Goal: Task Accomplishment & Management: Use online tool/utility

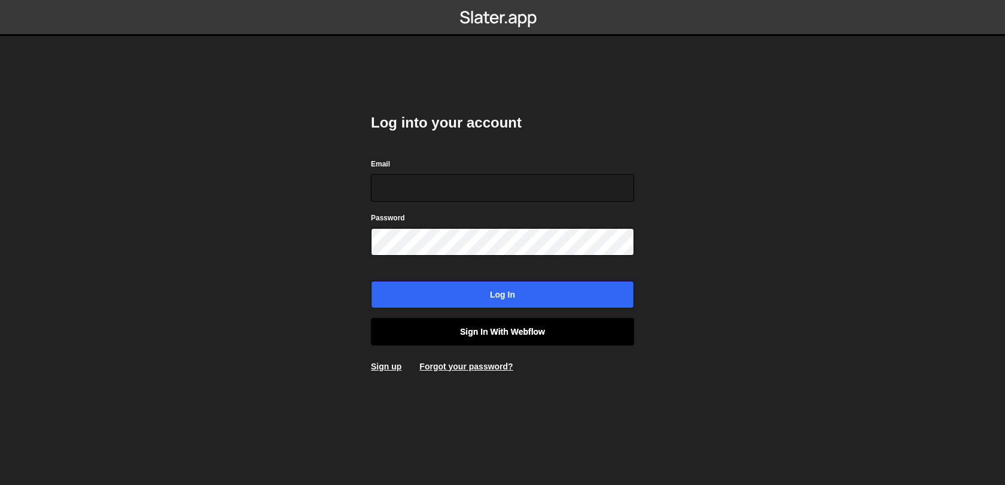
type input "[EMAIL_ADDRESS][DOMAIN_NAME]"
click at [427, 330] on link "Sign in with Webflow" at bounding box center [502, 332] width 263 height 28
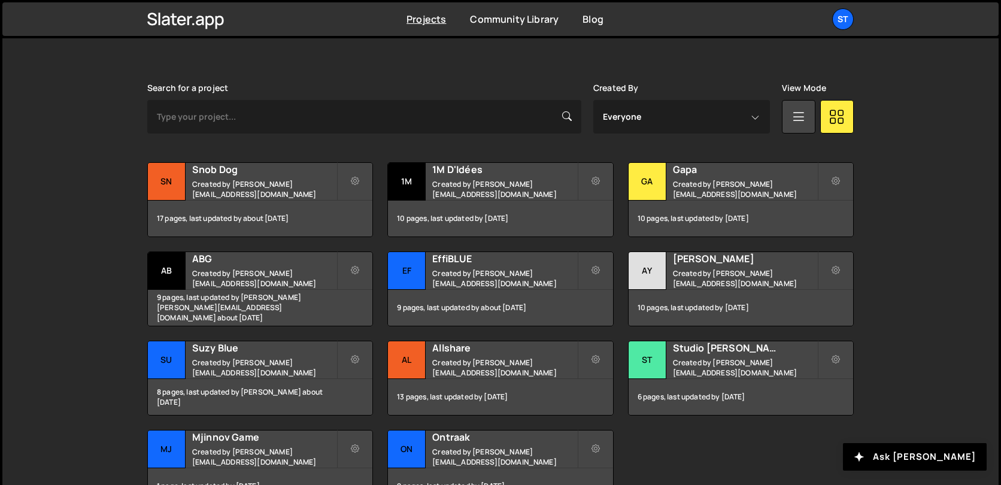
scroll to position [399, 0]
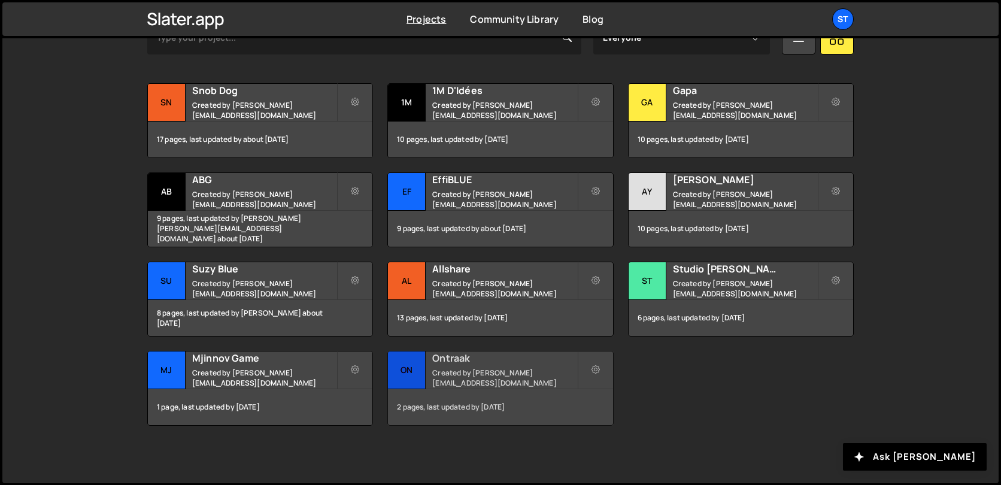
click at [497, 355] on div "Ontraak Created by lucas@studioelias.fr" at bounding box center [500, 369] width 224 height 37
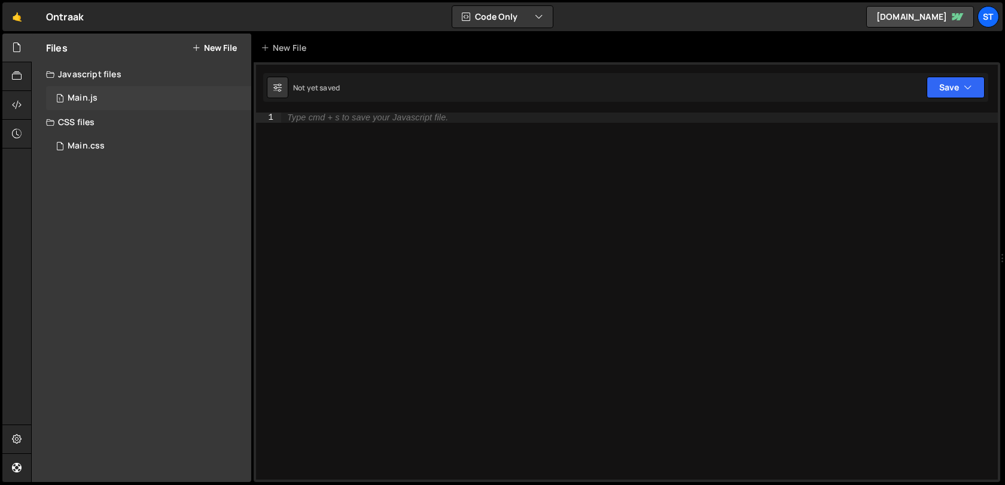
click at [199, 107] on div "1 Main.js 0" at bounding box center [148, 98] width 205 height 24
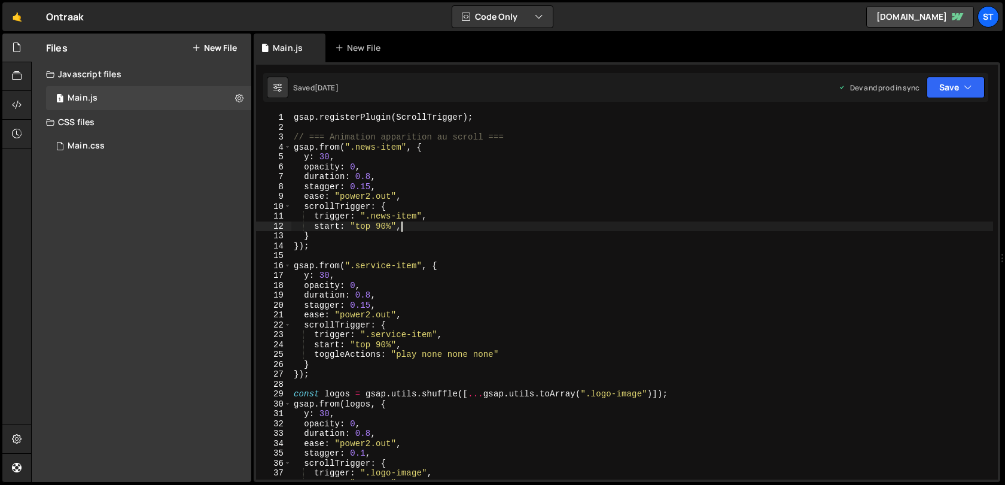
click at [414, 229] on div "gsap . registerPlugin ( ScrollTrigger ) ; // === Animation apparition au scroll…" at bounding box center [642, 305] width 702 height 387
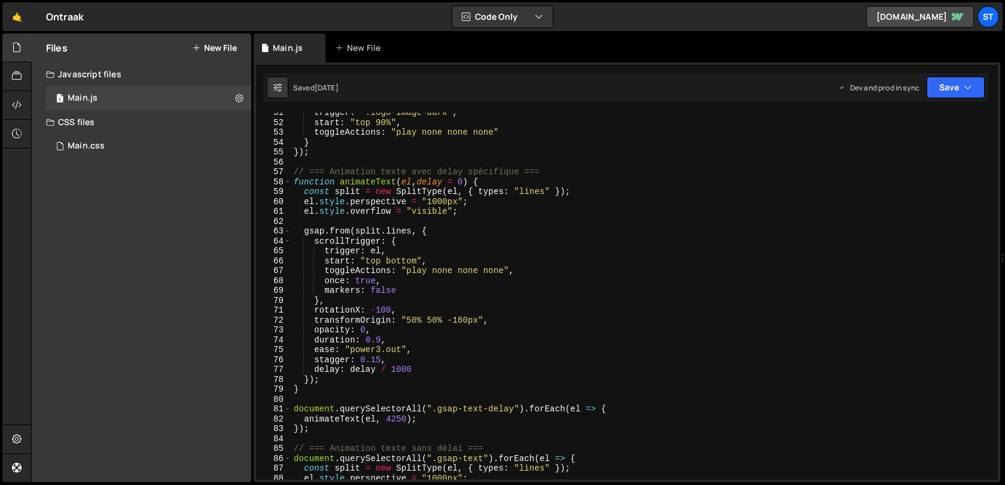
scroll to position [499, 0]
click at [445, 205] on div "trigger : ".logo-image-dark" , start : "top 90%" , toggleActions : "play none n…" at bounding box center [642, 300] width 702 height 387
type textarea "el.style.perspective = "1000px";"
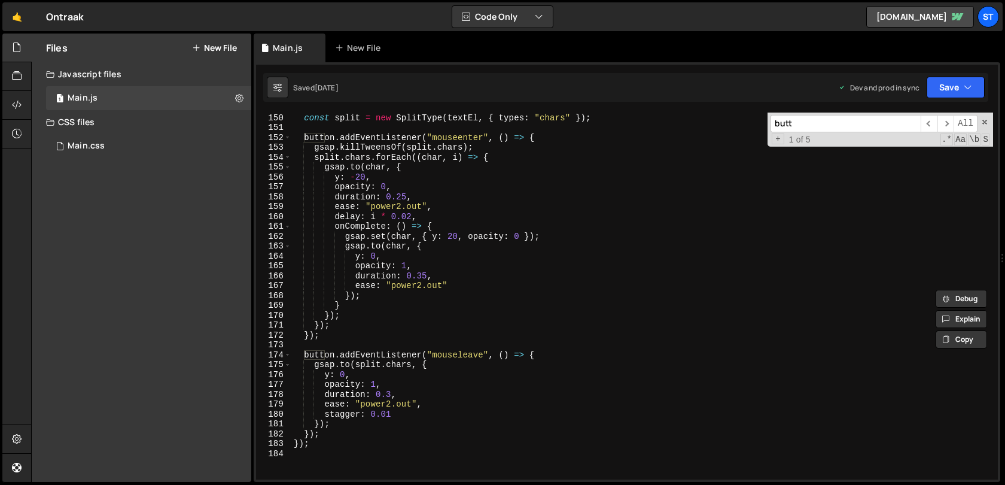
scroll to position [1486, 0]
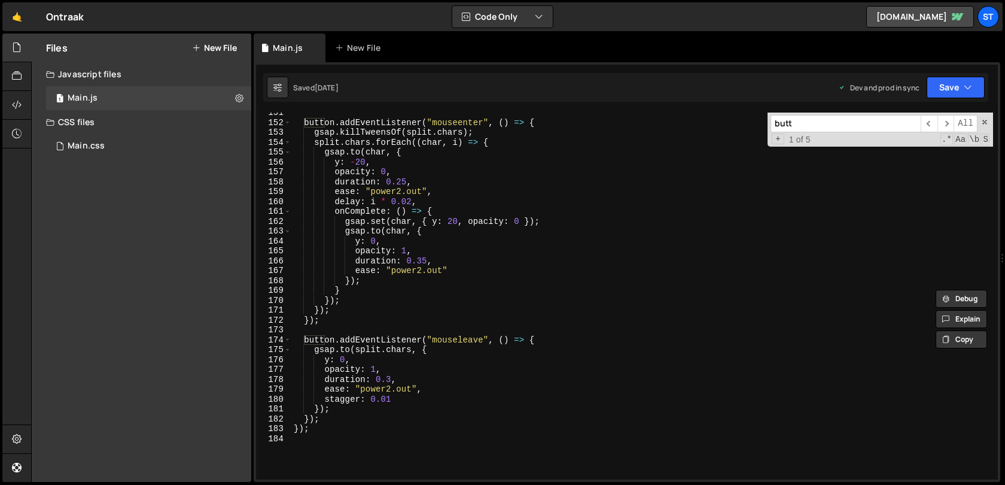
type input "butt"
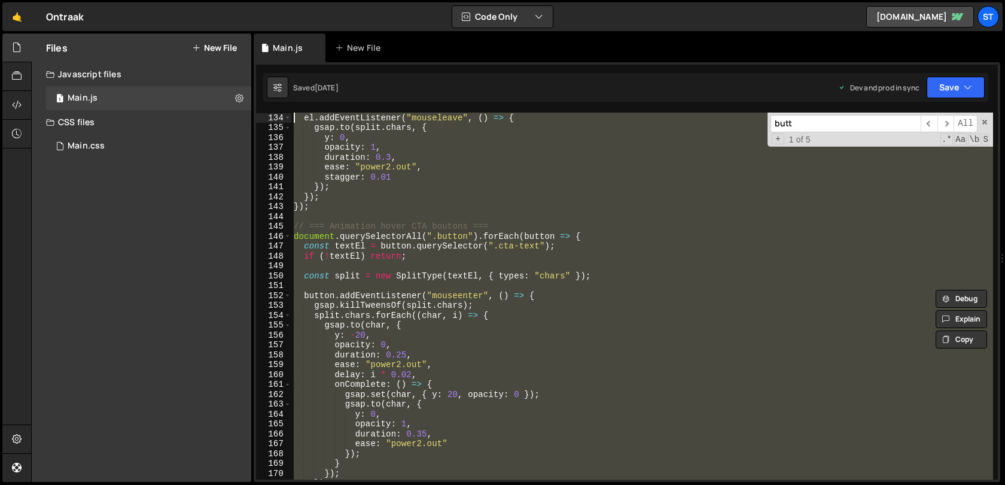
scroll to position [1273, 0]
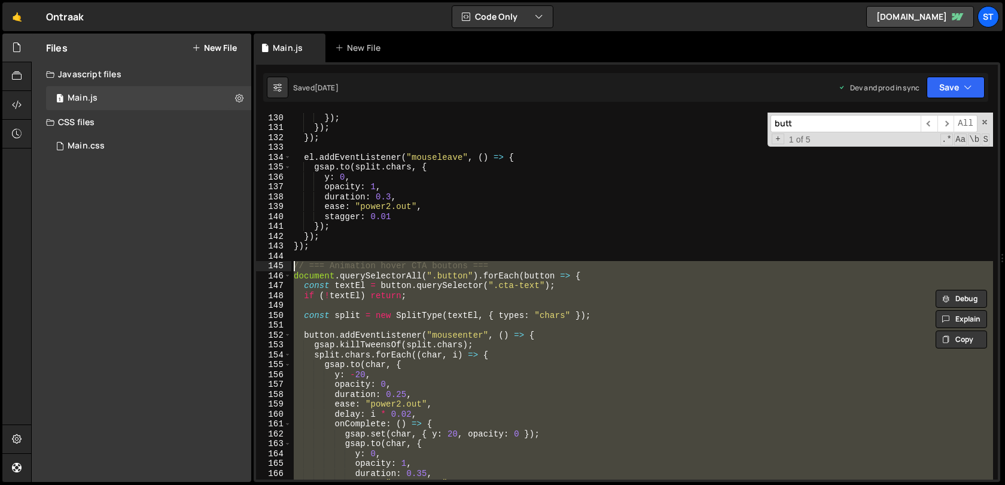
drag, startPoint x: 346, startPoint y: 433, endPoint x: 282, endPoint y: 265, distance: 179.4
click at [282, 265] on div "}); 130 131 132 133 134 135 136 137 138 139 140 141 142 143 144 145 146 147 148…" at bounding box center [627, 295] width 742 height 367
type textarea "// === Animation hover CTA boutons === document.querySelectorAll(".button").for…"
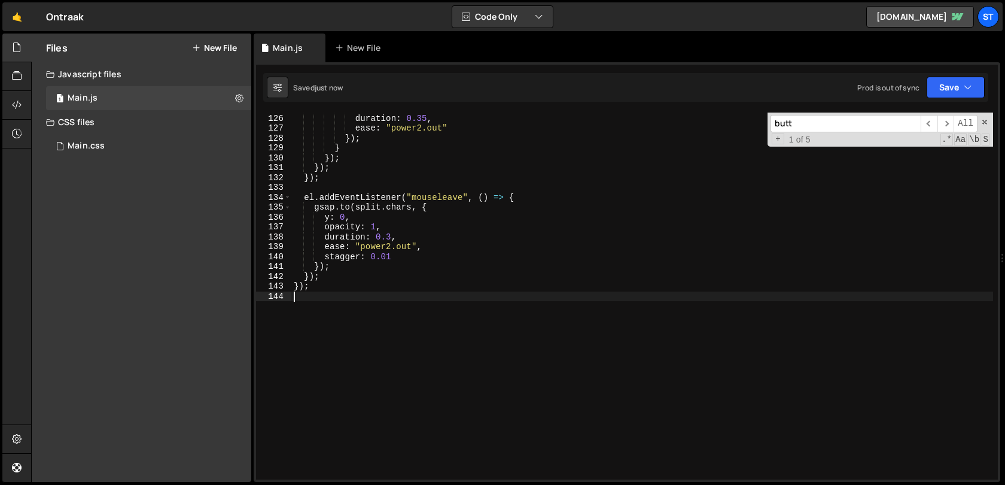
scroll to position [1233, 0]
click at [451, 184] on div "opacity : 1 , duration : 0.35 , ease : "power2.out" }) ; } }) ; }) ; }) ; el . …" at bounding box center [642, 297] width 702 height 387
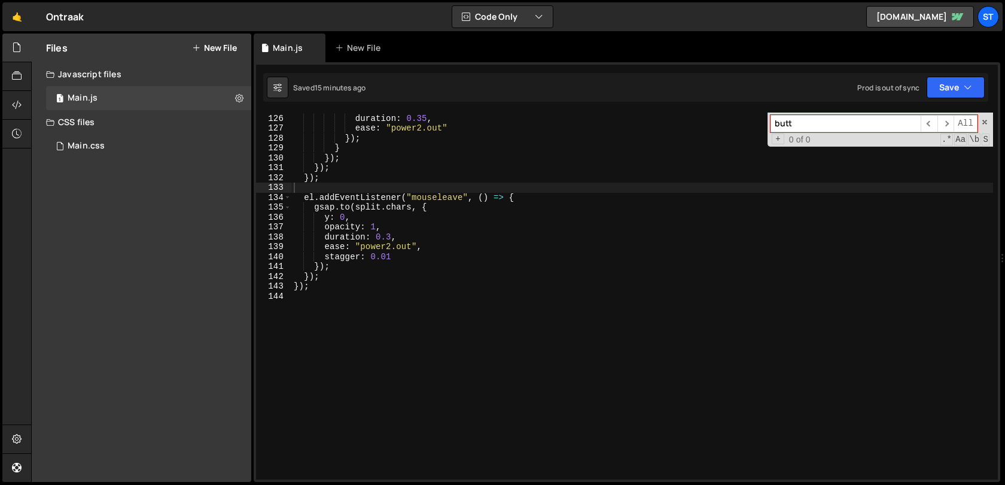
paste input "navlink"
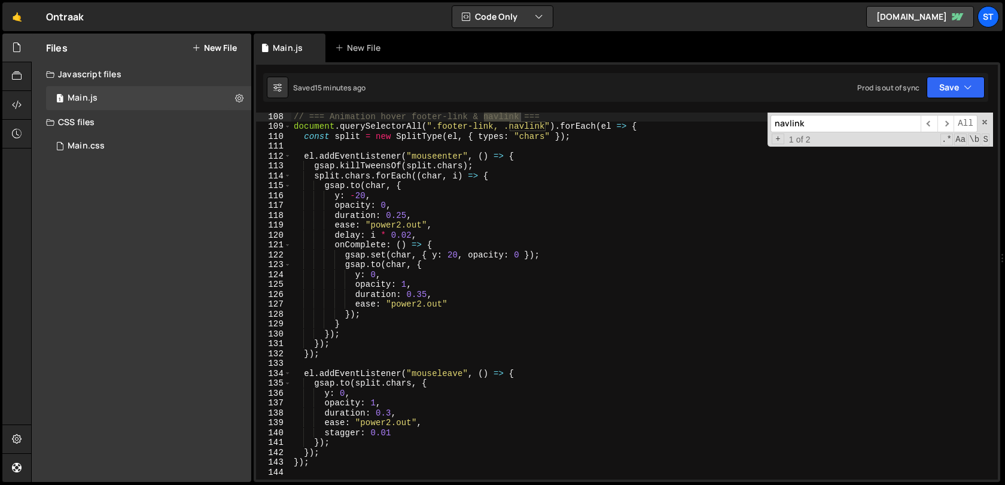
scroll to position [1066, 0]
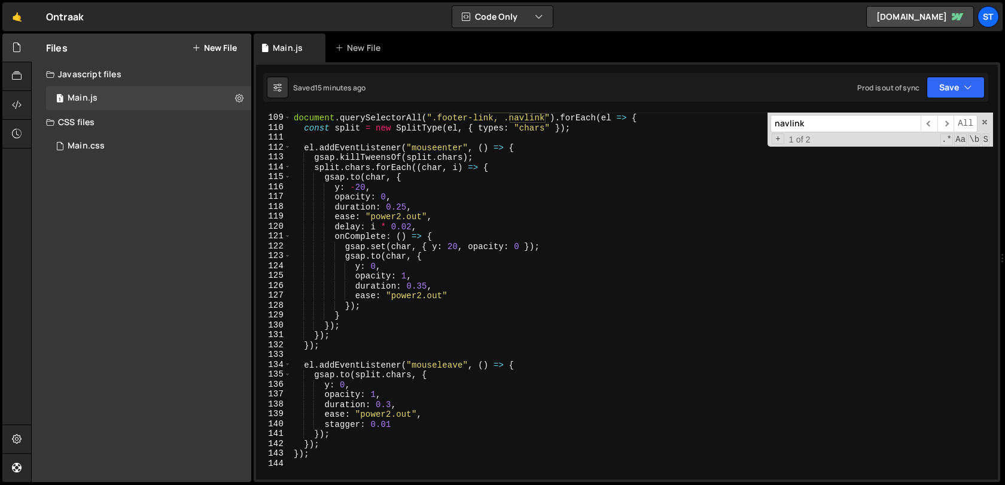
type input "navlink"
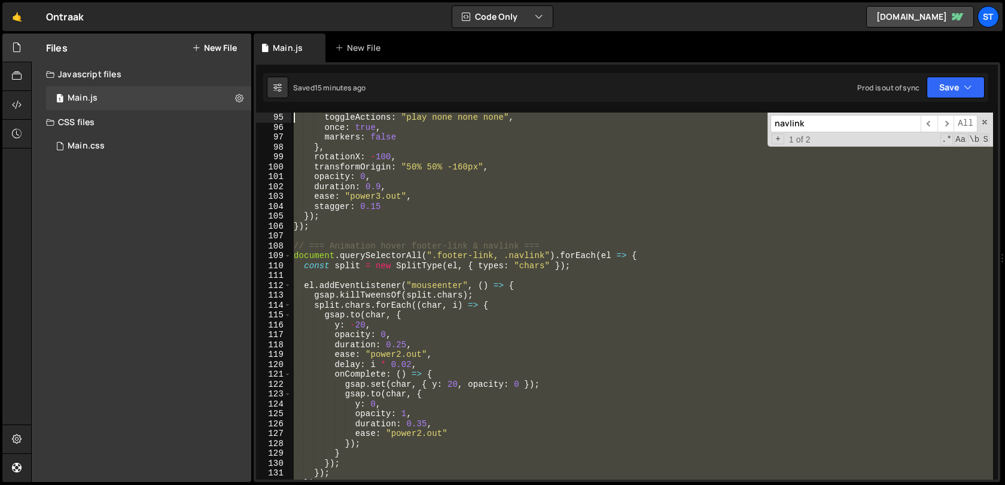
scroll to position [878, 0]
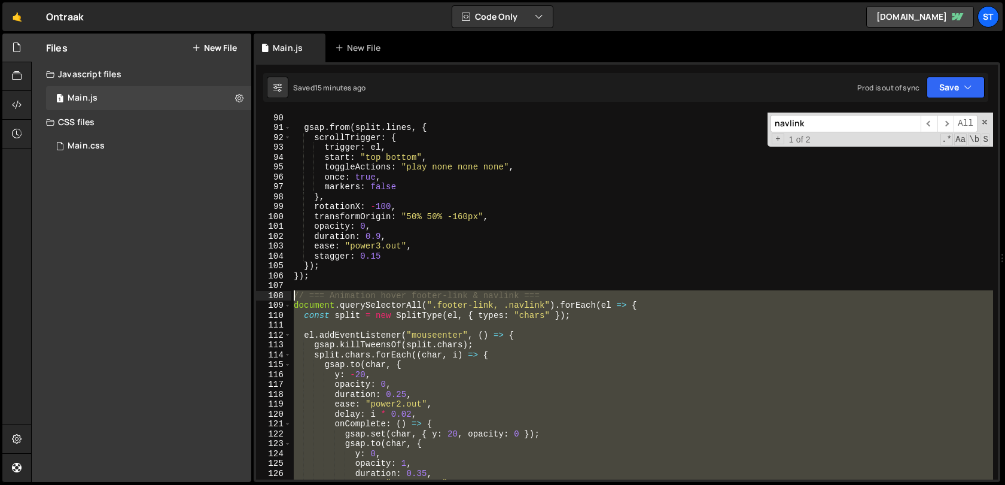
drag, startPoint x: 316, startPoint y: 463, endPoint x: 273, endPoint y: 292, distance: 175.8
click at [273, 292] on div "90 91 92 93 94 95 96 97 98 99 100 101 102 103 104 105 106 107 108 109 110 111 1…" at bounding box center [627, 295] width 742 height 367
type textarea "// === Animation hover footer-link & navlink === document.querySelectorAll(".fo…"
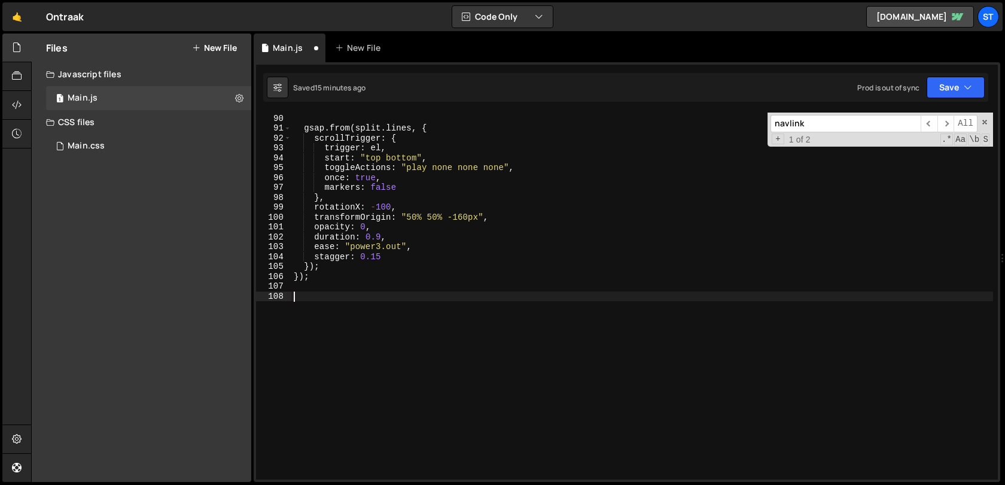
scroll to position [868, 0]
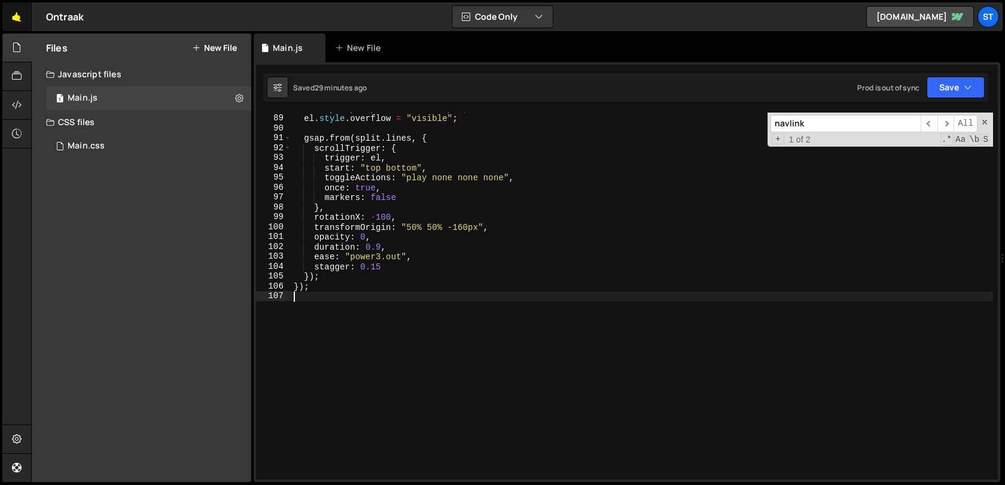
click at [17, 13] on link "🤙" at bounding box center [16, 16] width 29 height 29
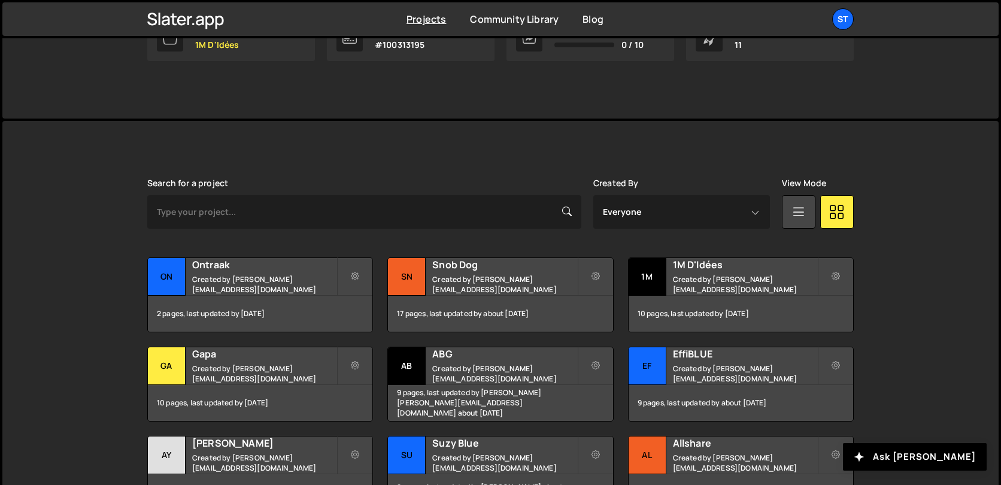
scroll to position [399, 0]
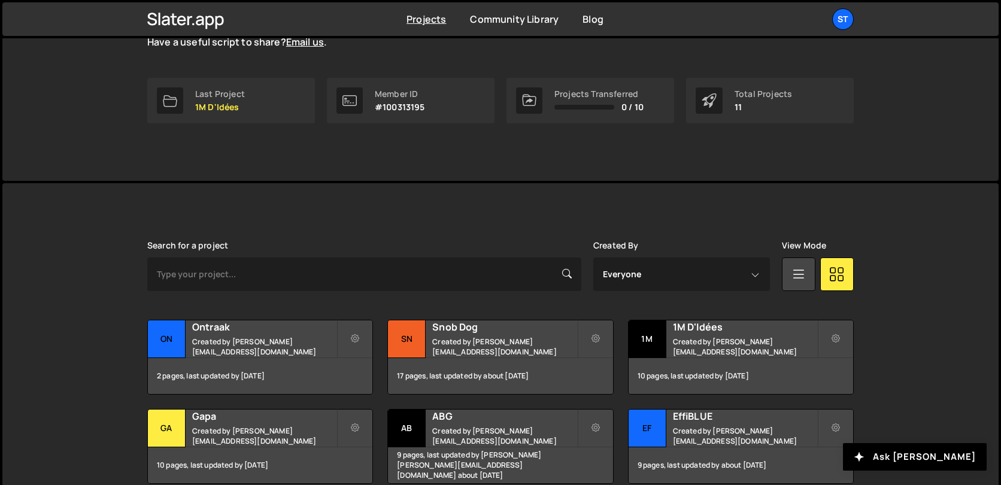
scroll to position [193, 0]
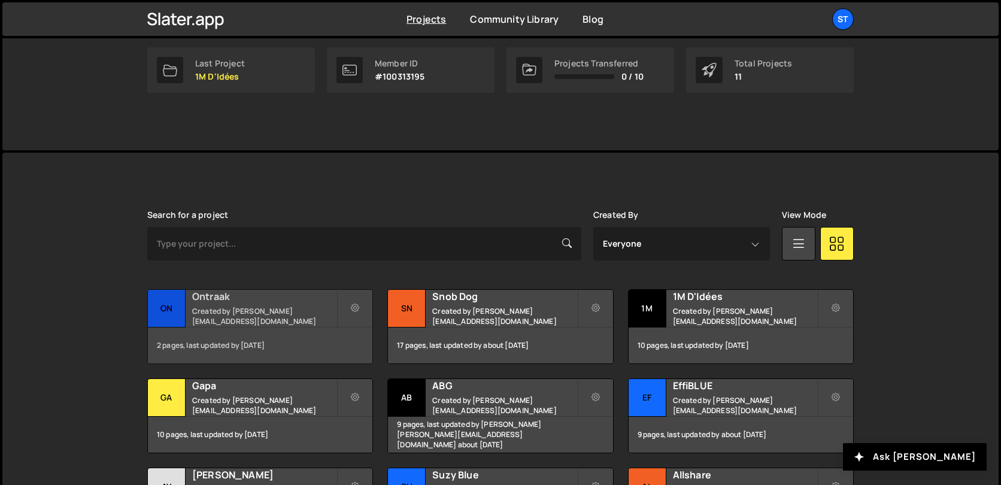
click at [254, 303] on h2 "Ontraak" at bounding box center [264, 296] width 144 height 13
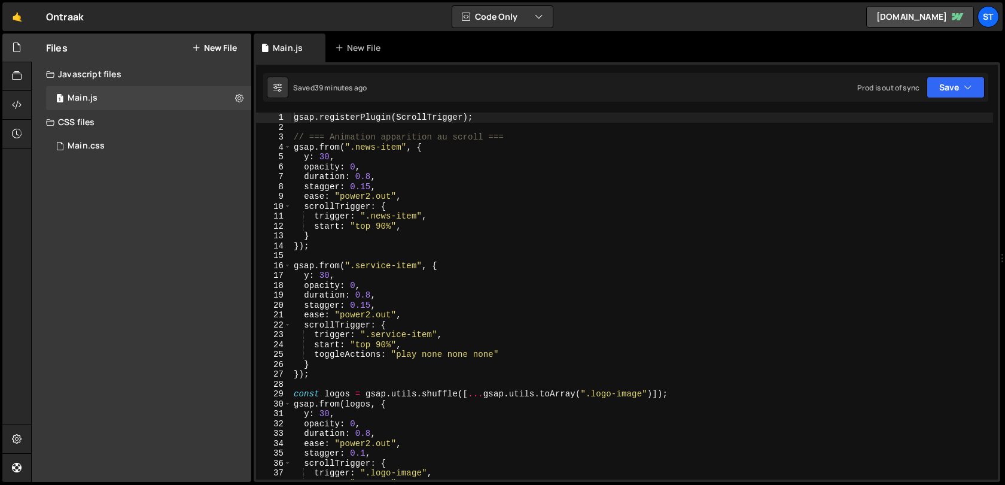
click at [215, 44] on button "New File" at bounding box center [214, 48] width 45 height 10
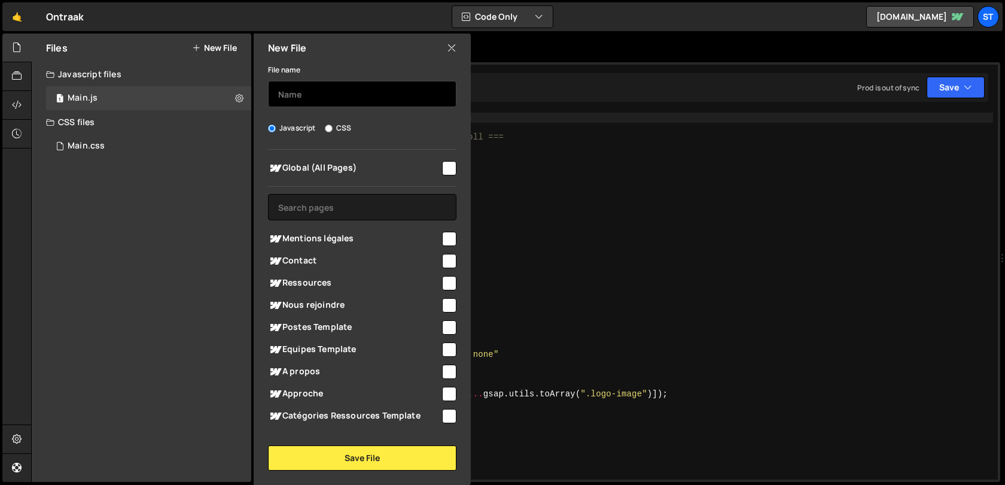
click at [356, 93] on input "text" at bounding box center [362, 94] width 188 height 26
type input "Drag"
click at [443, 168] on input "checkbox" at bounding box center [449, 168] width 14 height 14
checkbox input "true"
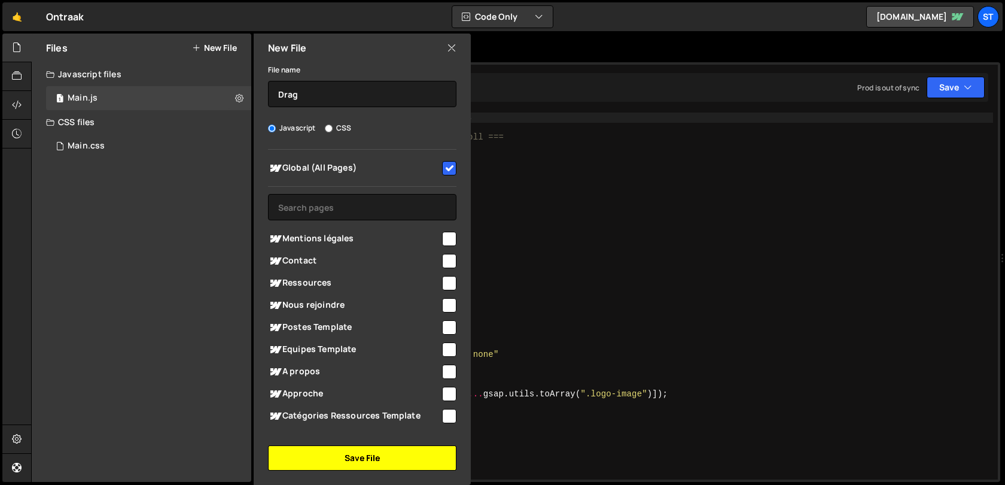
click at [352, 463] on button "Save File" at bounding box center [362, 457] width 188 height 25
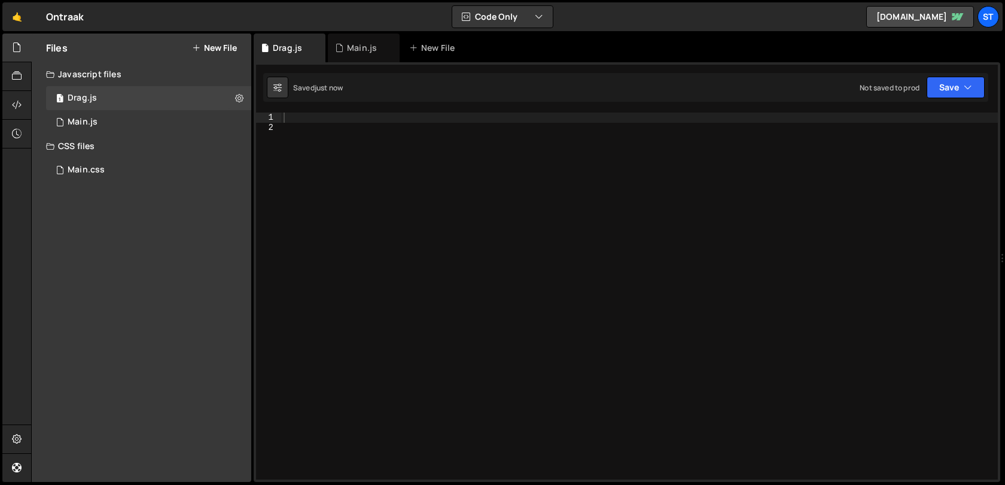
click at [537, 203] on div at bounding box center [639, 305] width 717 height 387
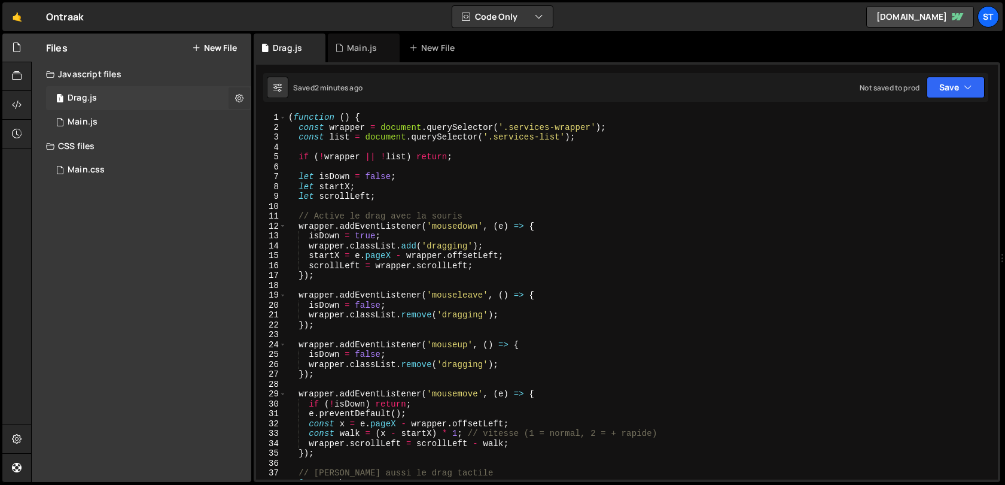
click at [238, 96] on icon at bounding box center [239, 97] width 8 height 11
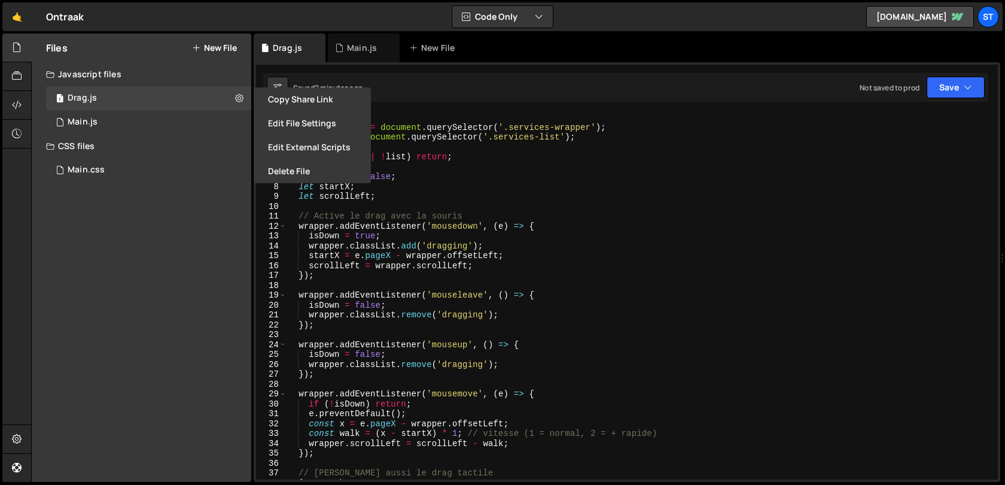
type textarea "scrollLeft = wrapper.scrollLeft;"
click at [561, 270] on div "( function ( ) { const wrapper = document . querySelector ( '.services-wrapper'…" at bounding box center [639, 305] width 707 height 387
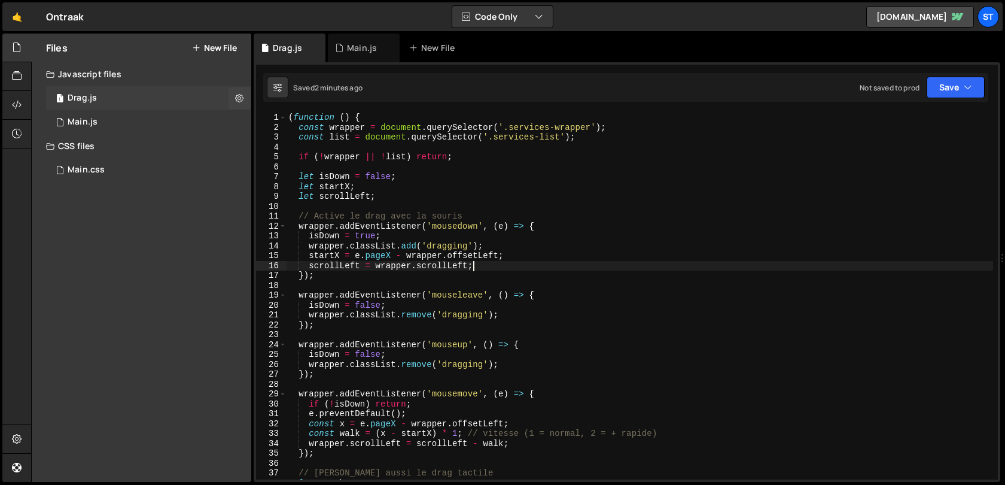
click at [250, 96] on div "1 Drag.js 0" at bounding box center [148, 98] width 205 height 24
click at [236, 98] on icon at bounding box center [239, 97] width 8 height 11
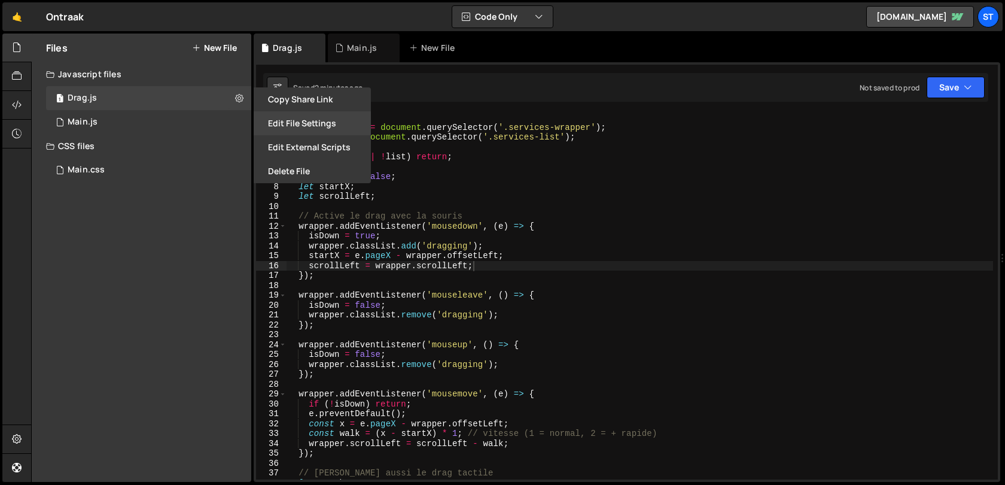
click at [308, 118] on button "Edit File Settings" at bounding box center [312, 123] width 117 height 24
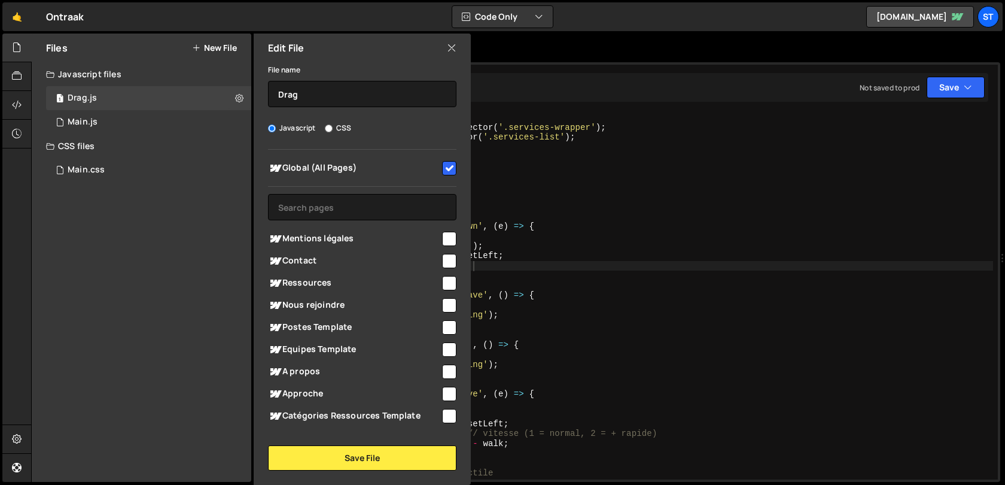
click at [451, 166] on input "checkbox" at bounding box center [449, 168] width 14 height 14
checkbox input "false"
click at [398, 457] on button "Save File" at bounding box center [362, 457] width 188 height 25
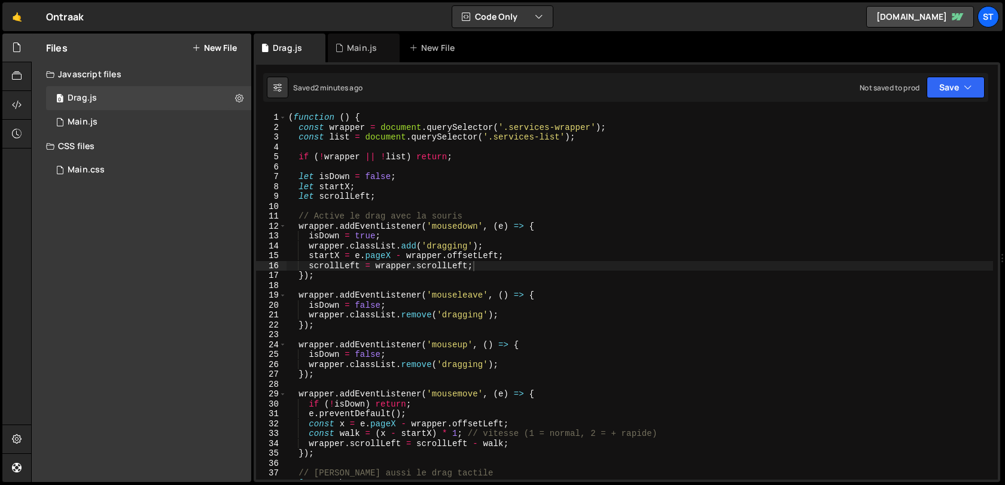
type textarea "wrapper.addEventListener('mouseup', () => {"
click at [539, 340] on div "( function ( ) { const wrapper = document . querySelector ( '.services-wrapper'…" at bounding box center [639, 305] width 707 height 387
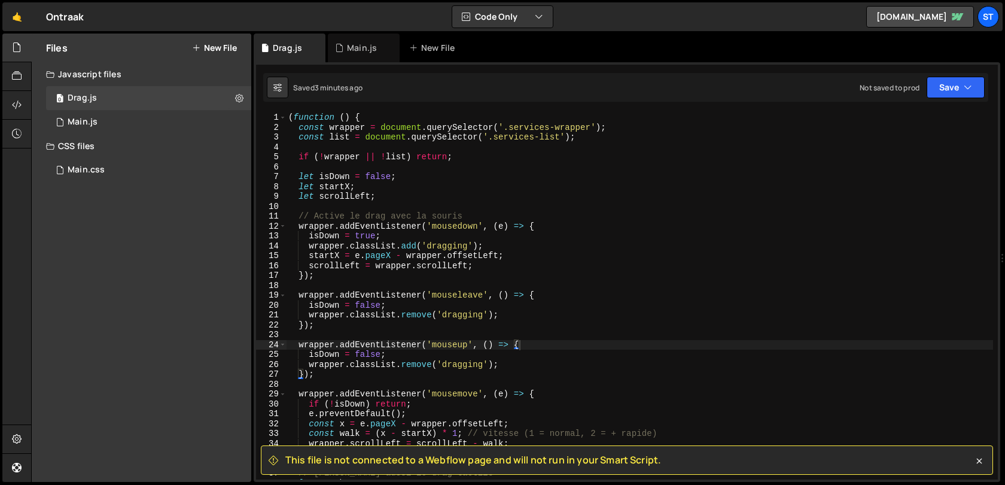
click at [205, 43] on button "New File" at bounding box center [214, 48] width 45 height 10
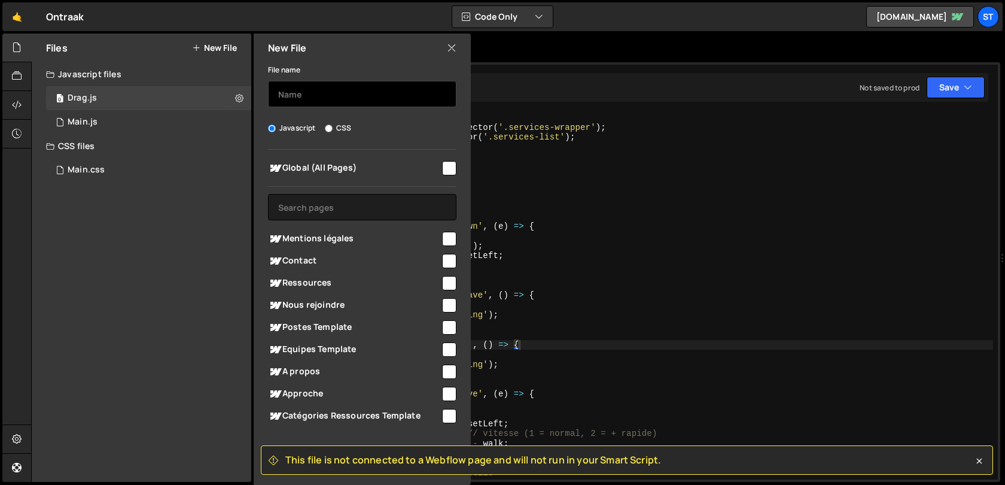
click at [295, 93] on input "text" at bounding box center [362, 94] width 188 height 26
type input "Headings"
click at [445, 172] on input "checkbox" at bounding box center [449, 168] width 14 height 14
checkbox input "true"
click at [980, 463] on icon at bounding box center [980, 461] width 12 height 12
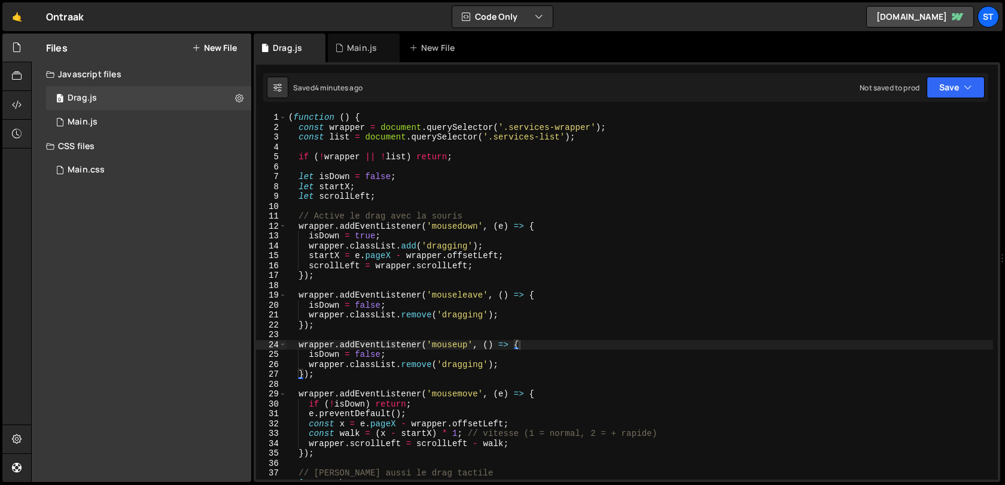
click at [223, 45] on button "New File" at bounding box center [214, 48] width 45 height 10
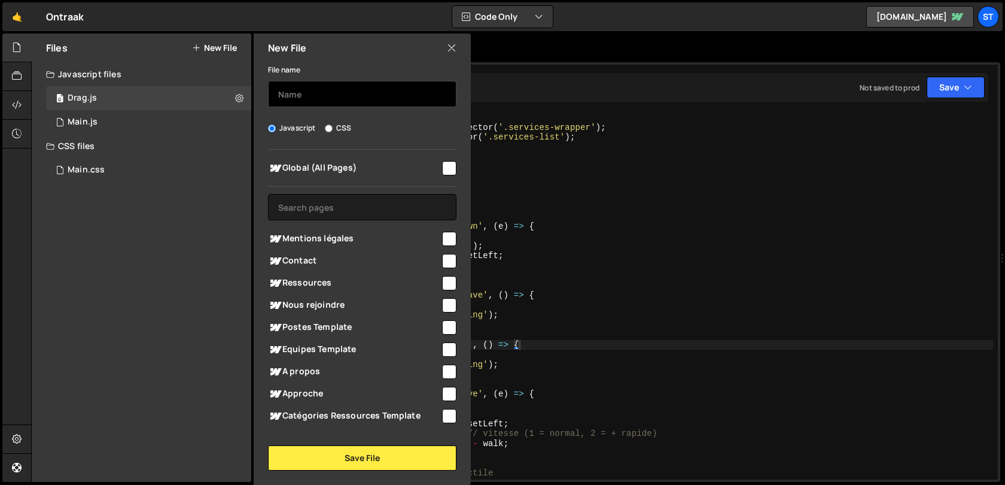
click at [311, 90] on input "text" at bounding box center [362, 94] width 188 height 26
type input "Headings"
click at [445, 171] on input "checkbox" at bounding box center [449, 168] width 14 height 14
checkbox input "true"
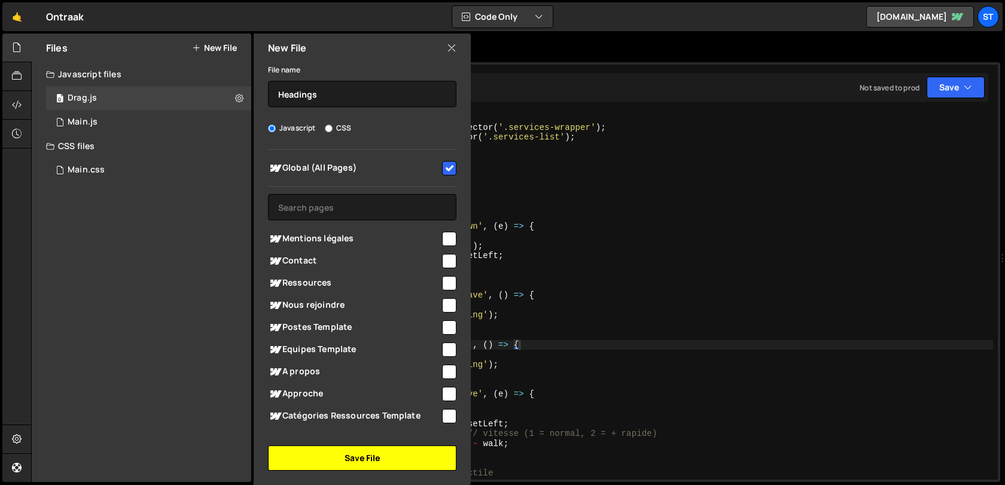
click at [375, 453] on button "Save File" at bounding box center [362, 457] width 188 height 25
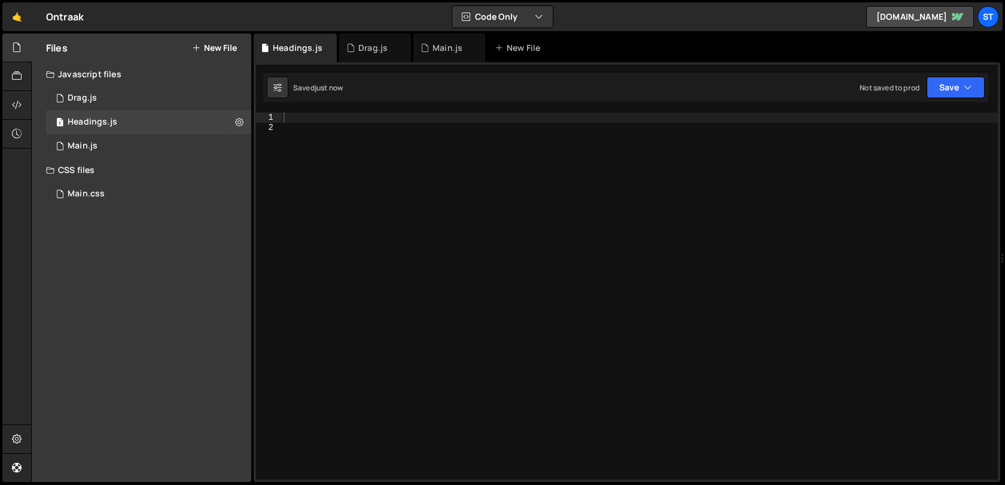
click at [659, 256] on div at bounding box center [639, 305] width 717 height 387
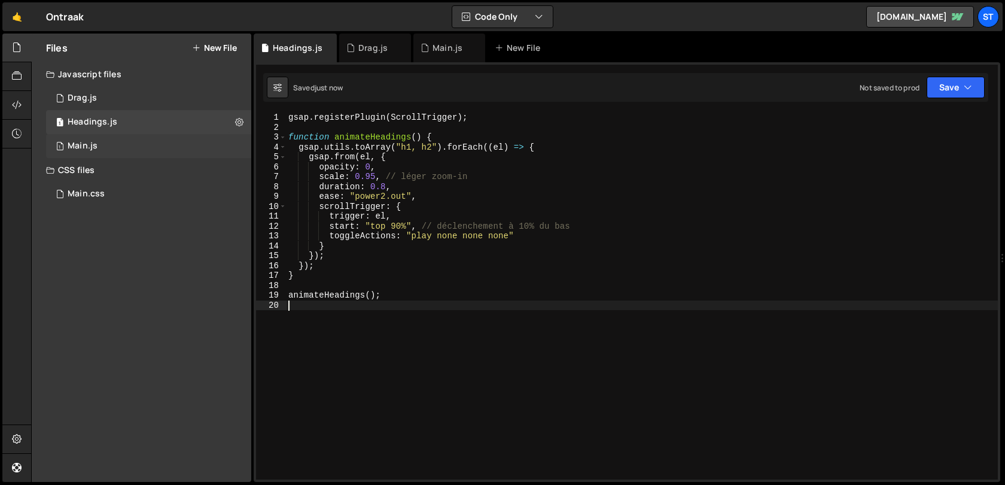
click at [95, 148] on div "Main.js" at bounding box center [83, 146] width 30 height 11
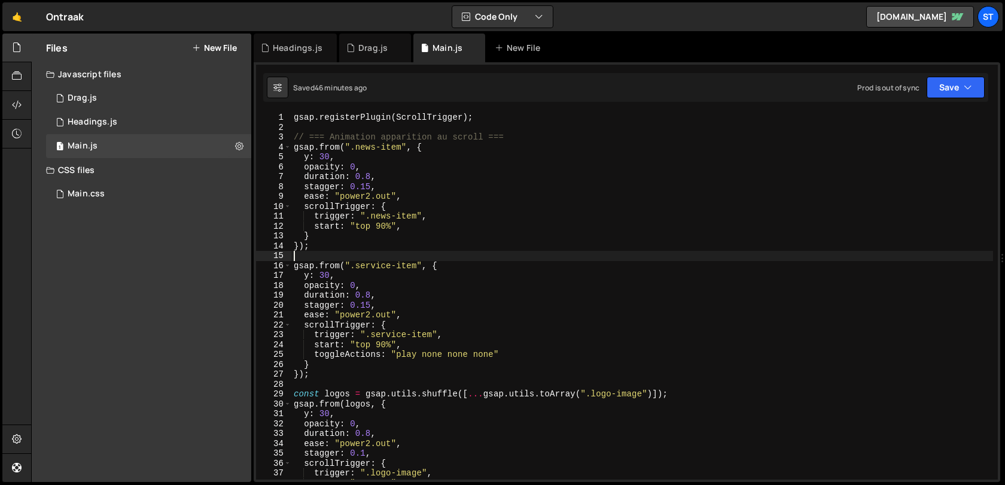
click at [448, 257] on div "gsap . registerPlugin ( ScrollTrigger ) ; // === Animation apparition au scroll…" at bounding box center [642, 305] width 702 height 387
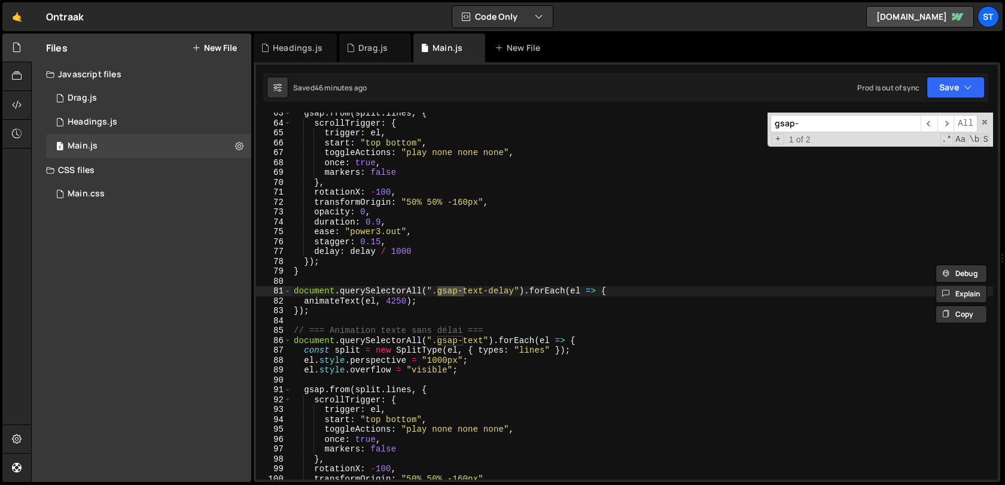
scroll to position [616, 0]
type input "gsap-te"
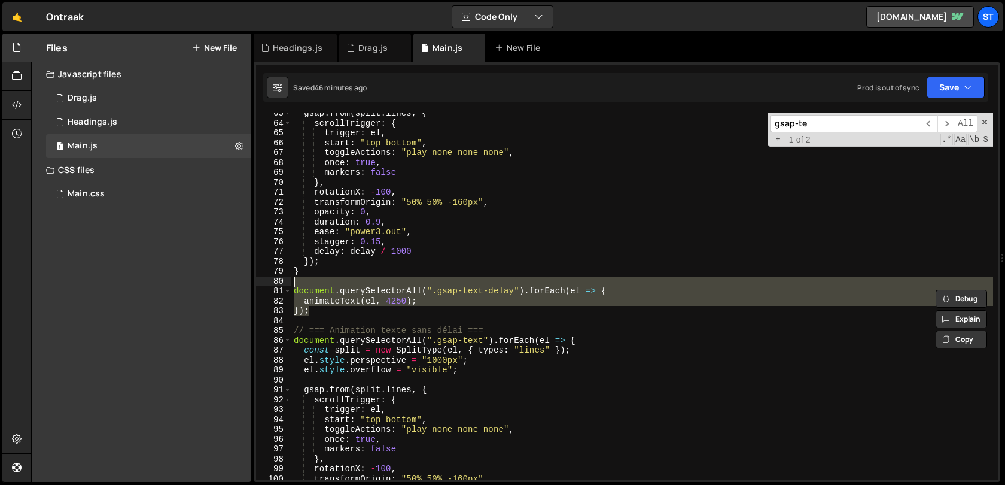
drag, startPoint x: 349, startPoint y: 315, endPoint x: 314, endPoint y: 279, distance: 50.8
click at [314, 279] on div "gsap . from ( split . lines , { scrollTrigger : { trigger : el , start : "top b…" at bounding box center [642, 301] width 702 height 387
type textarea "document.querySelectorAll(".gsap-text-delay").forEach(el => {"
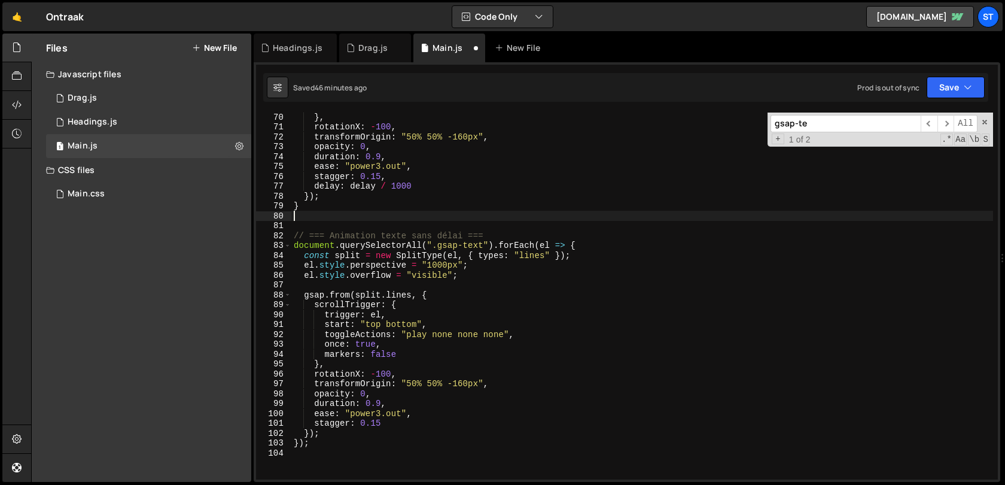
scroll to position [686, 0]
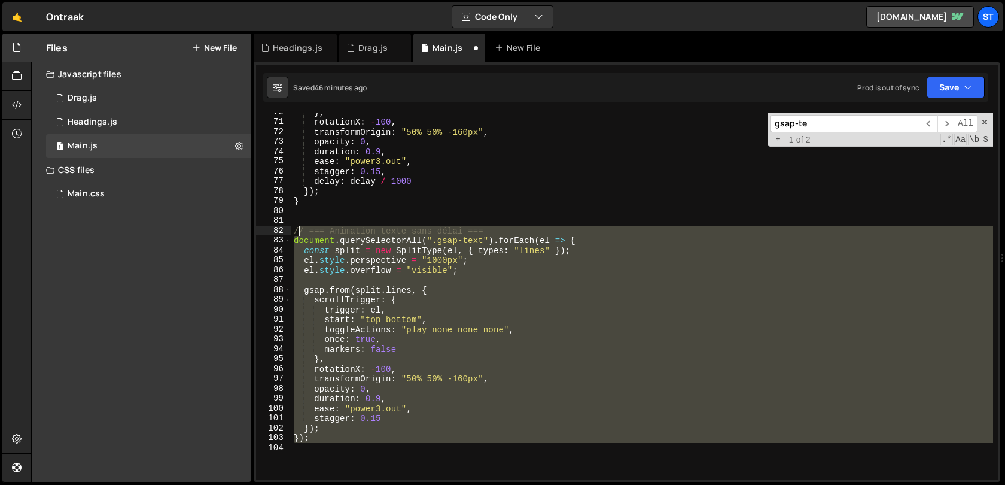
drag, startPoint x: 331, startPoint y: 453, endPoint x: 297, endPoint y: 230, distance: 225.8
click at [297, 230] on div "} , rotationX : - 100 , transformOrigin : "50% 50% -160px" , opacity : 0 , dura…" at bounding box center [642, 300] width 702 height 387
type textarea "/"
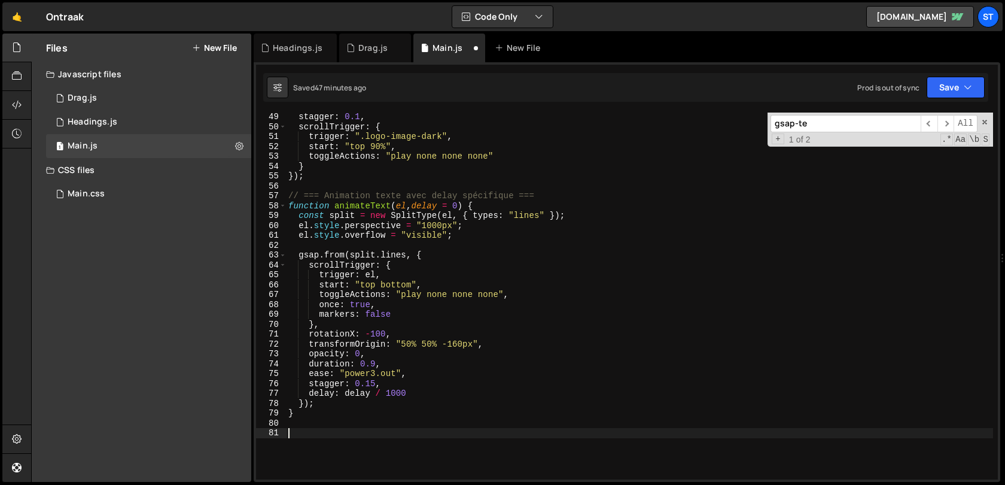
scroll to position [474, 0]
click at [387, 147] on div "ease : "power2.out" , stagger : 0.1 , scrollTrigger : { trigger : ".logo-image-…" at bounding box center [639, 296] width 707 height 387
type textarea "start: "top 90%","
click at [117, 124] on div "1 Headings.js 0" at bounding box center [148, 122] width 205 height 24
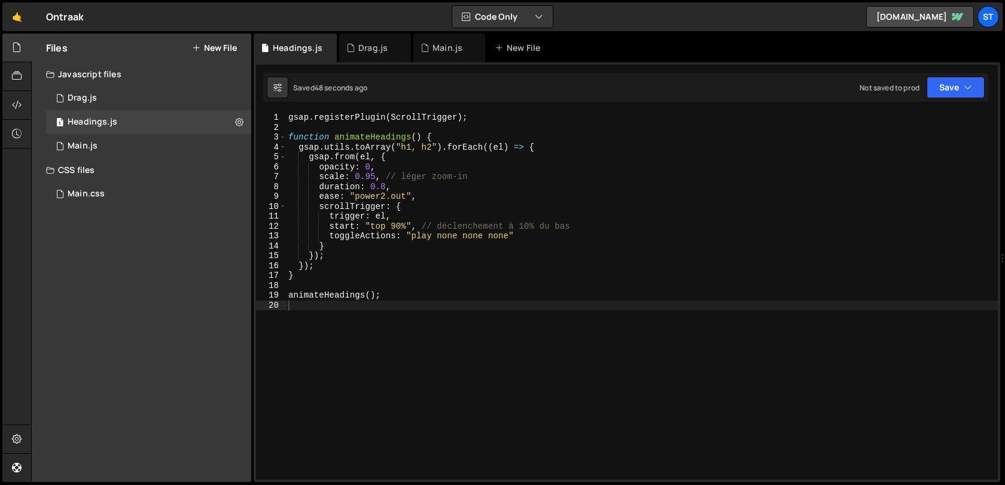
click at [531, 239] on div "gsap . registerPlugin ( ScrollTrigger ) ; function animateHeadings ( ) { gsap .…" at bounding box center [642, 305] width 712 height 387
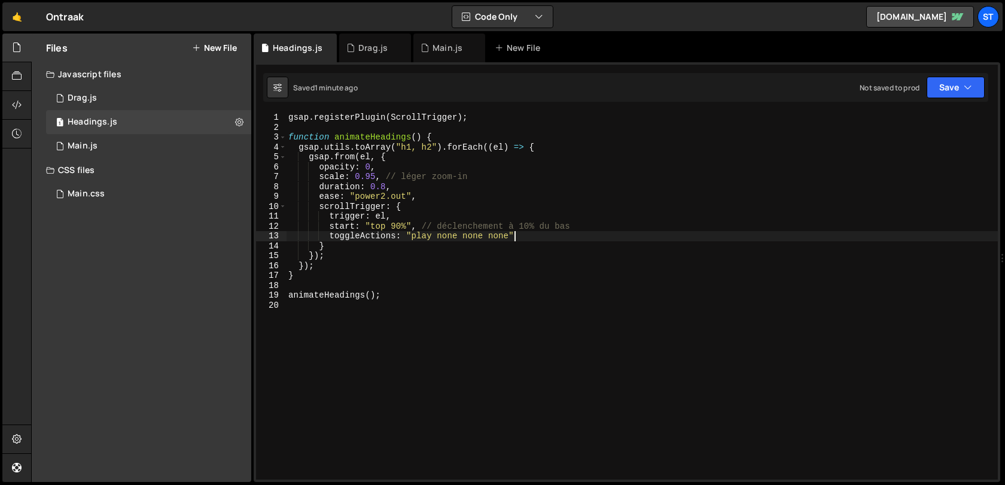
click at [375, 177] on div "gsap . registerPlugin ( ScrollTrigger ) ; function animateHeadings ( ) { gsap .…" at bounding box center [642, 305] width 712 height 387
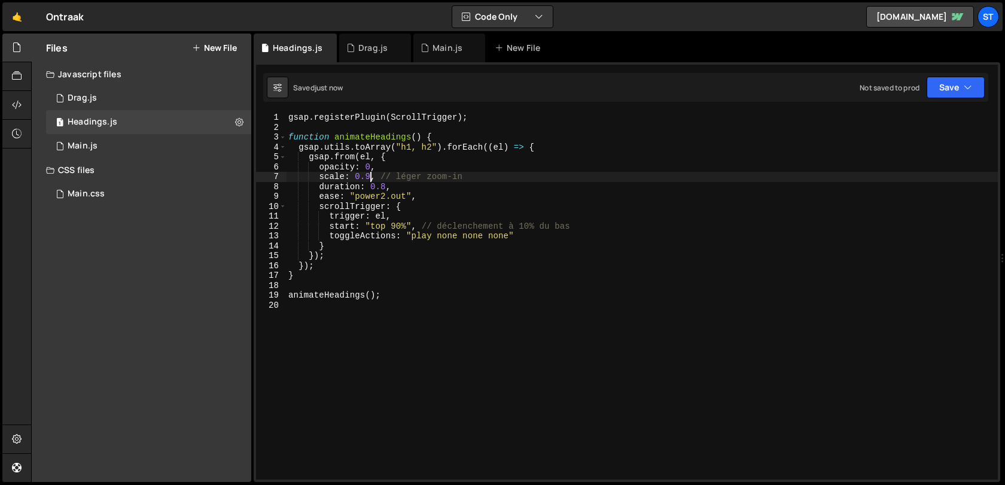
click at [399, 226] on div "gsap . registerPlugin ( ScrollTrigger ) ; function animateHeadings ( ) { gsap .…" at bounding box center [642, 305] width 712 height 387
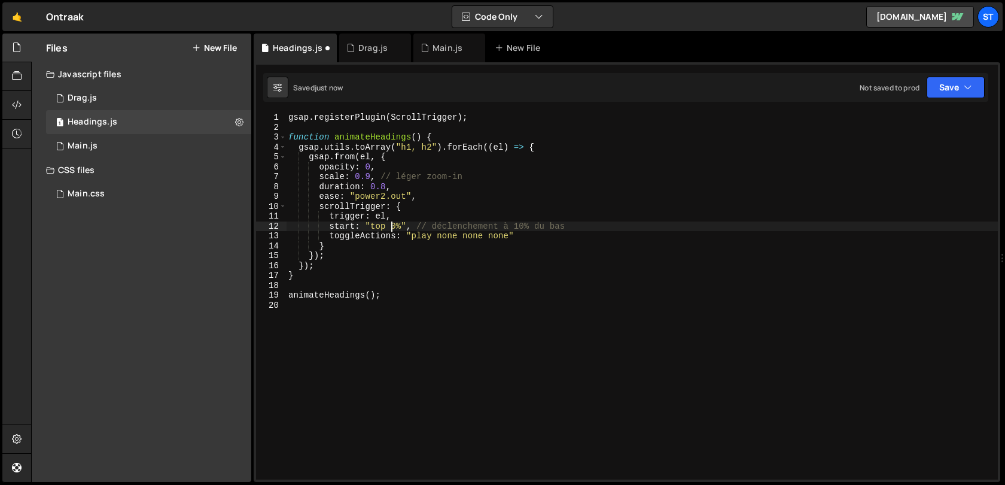
scroll to position [0, 7]
click at [431, 145] on div "gsap . registerPlugin ( ScrollTrigger ) ; function animateHeadings ( ) { gsap .…" at bounding box center [642, 305] width 712 height 387
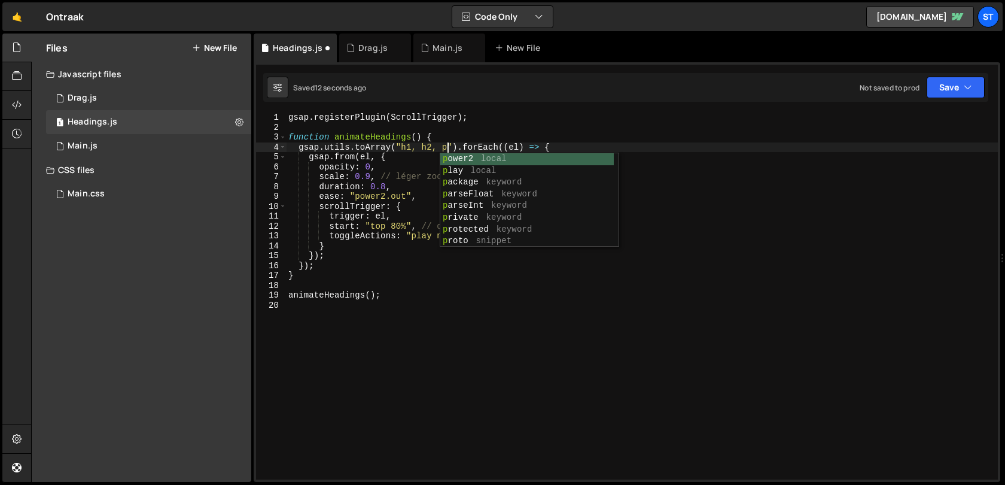
scroll to position [0, 11]
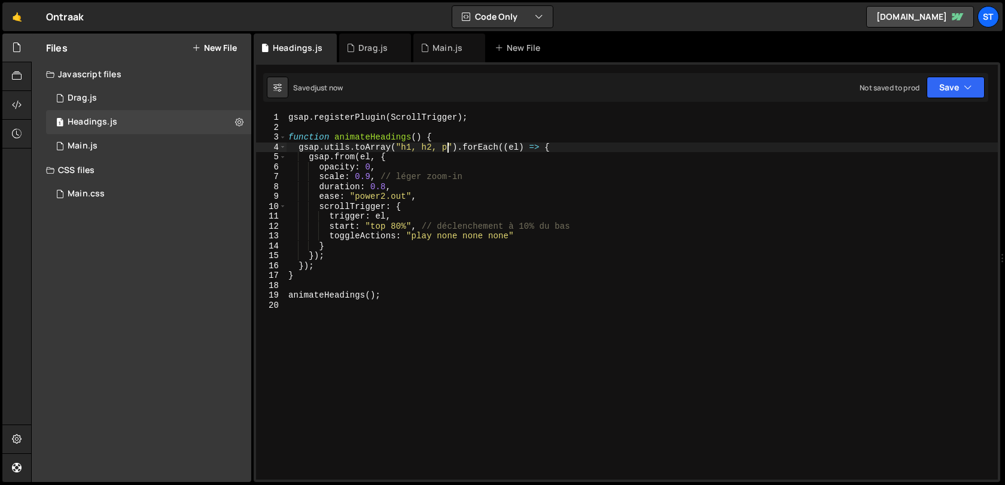
type textarea "gsap.utils.toArray("h1, h2, p").forEach((el) => {"
